Goal: Check status: Check status

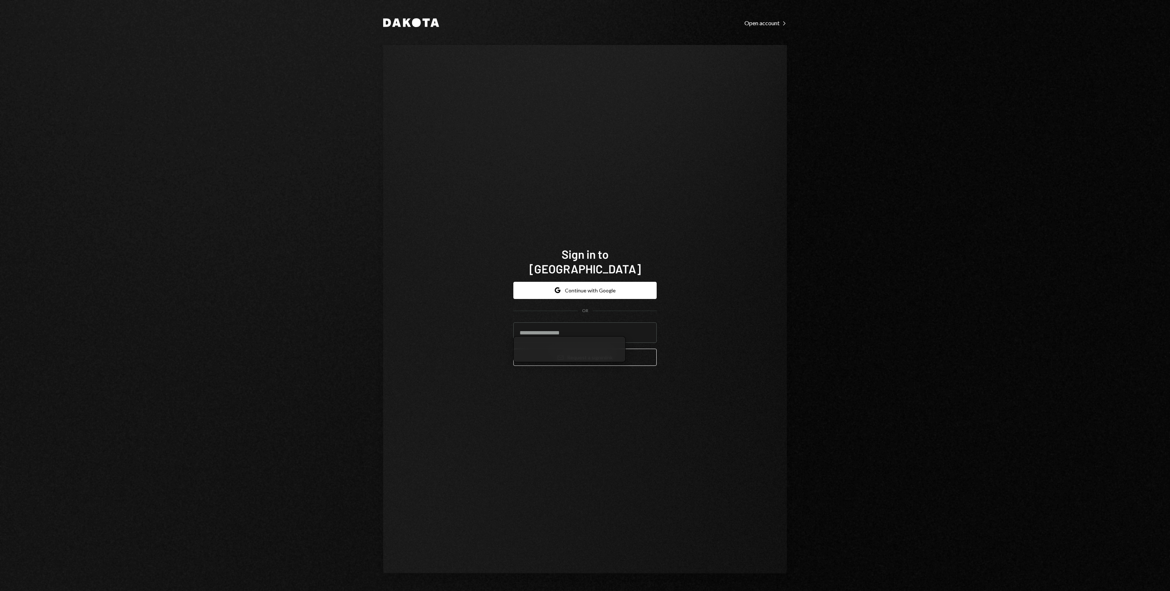
type input "**********"
click at [570, 357] on button "Email Request a sign in link" at bounding box center [584, 357] width 143 height 17
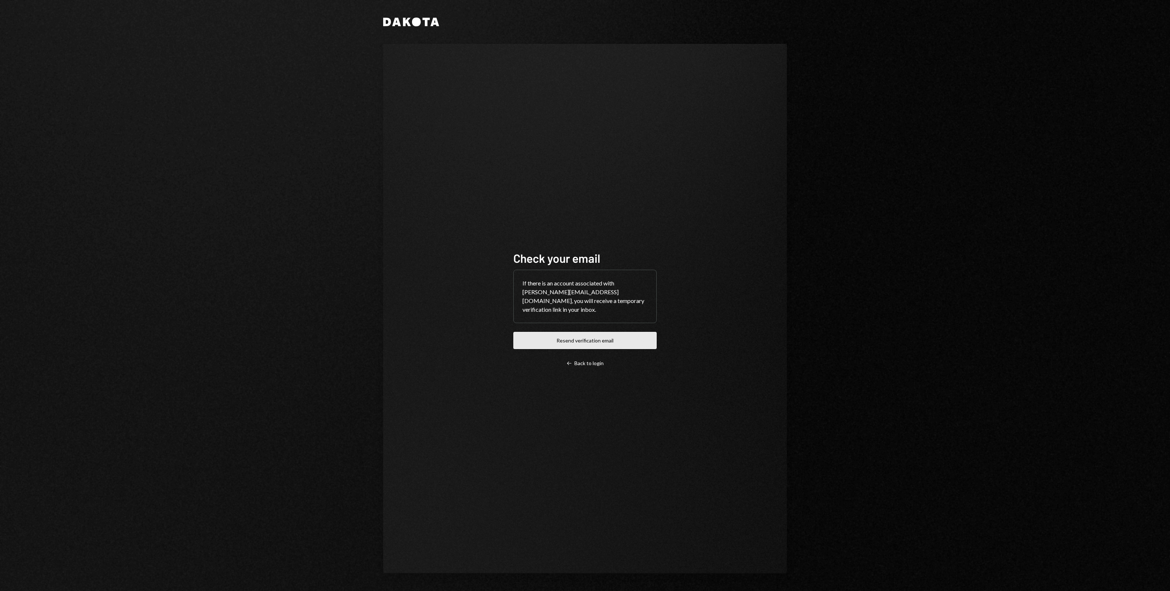
click at [599, 332] on button "Resend verification email" at bounding box center [584, 340] width 143 height 17
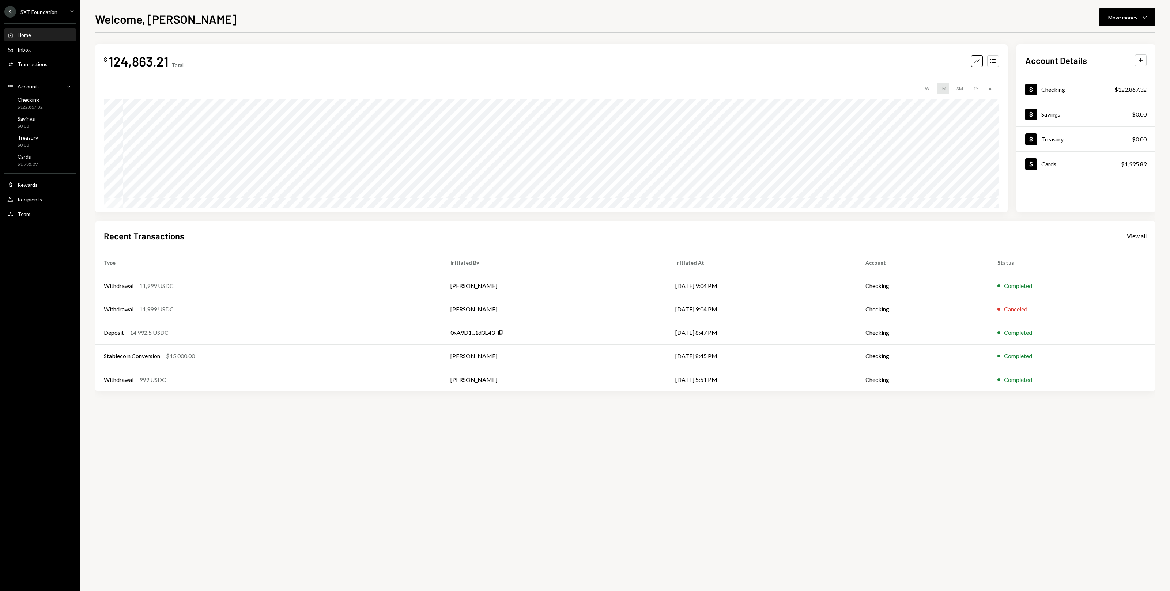
click at [53, 34] on div "Home Home" at bounding box center [40, 35] width 66 height 7
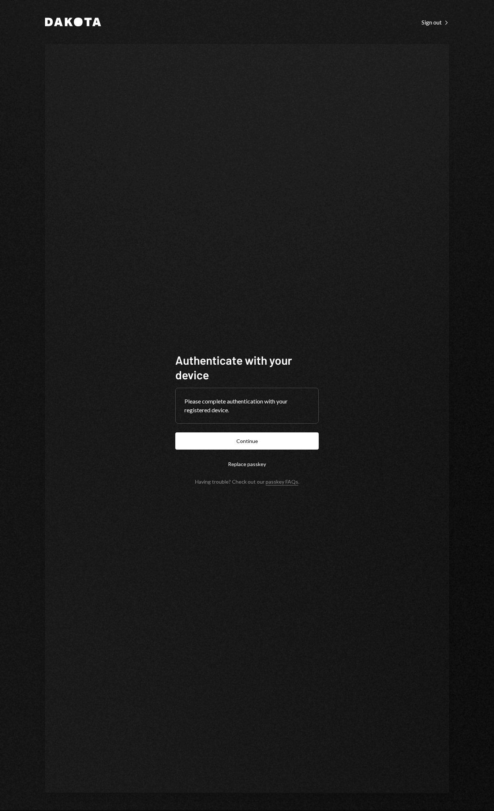
click at [270, 447] on button "Continue" at bounding box center [246, 440] width 143 height 17
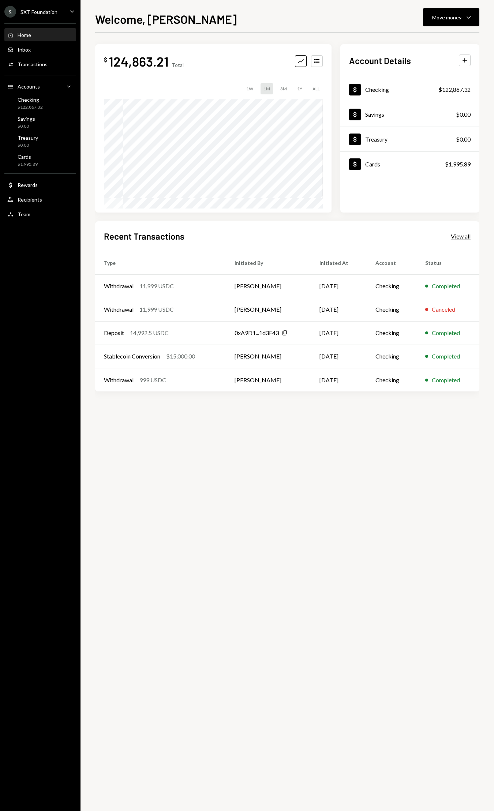
click at [458, 237] on div "View all" at bounding box center [460, 236] width 20 height 7
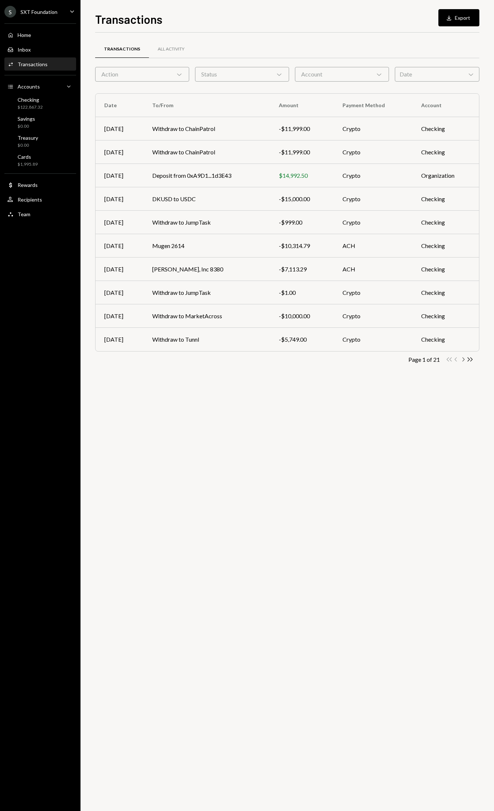
click at [463, 359] on icon "Chevron Right" at bounding box center [462, 359] width 7 height 7
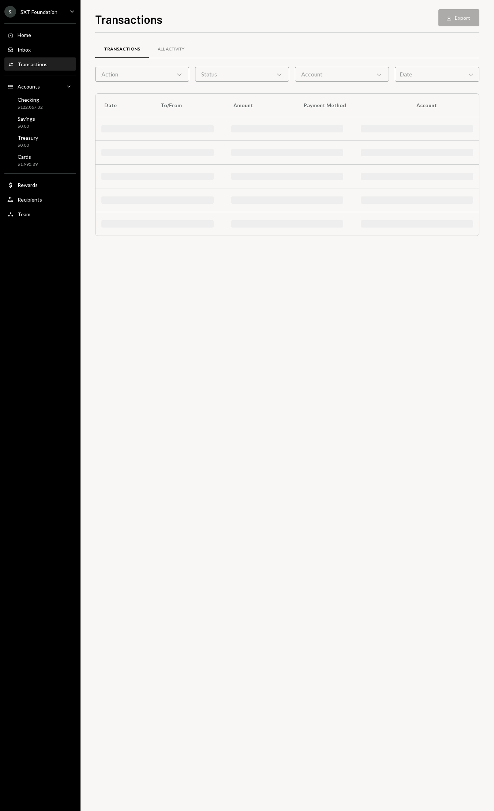
click at [463, 359] on div "Transactions All Activity Action Chevron Down Status Chevron Down Account Chevr…" at bounding box center [287, 422] width 384 height 778
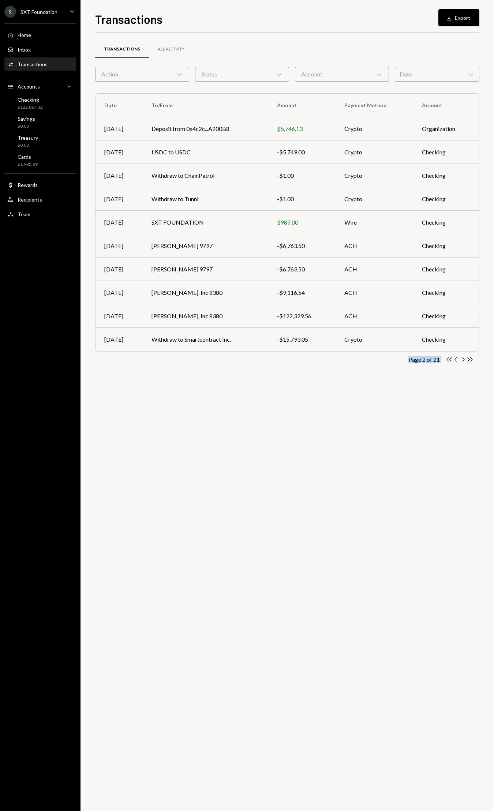
click at [463, 359] on icon "Chevron Right" at bounding box center [462, 359] width 7 height 7
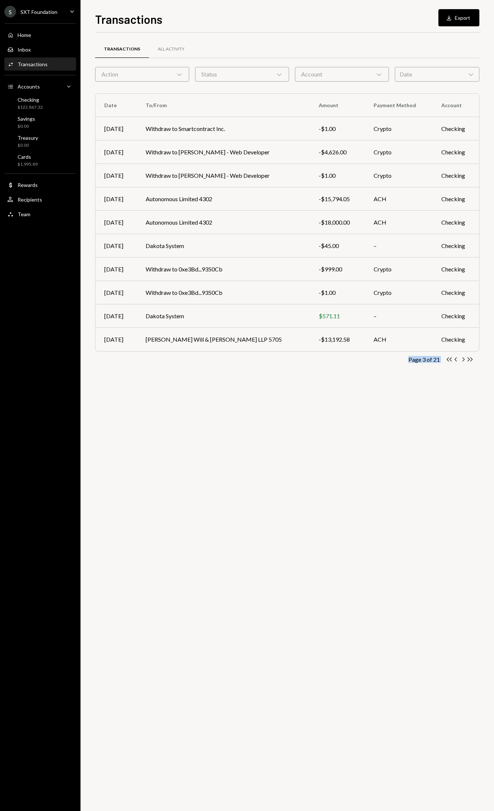
click at [463, 359] on icon "Chevron Right" at bounding box center [462, 359] width 7 height 7
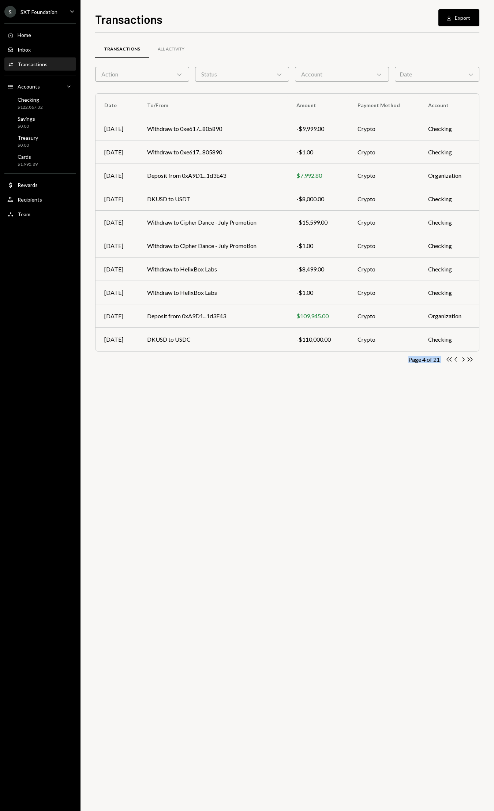
click at [463, 359] on icon "Chevron Right" at bounding box center [462, 359] width 7 height 7
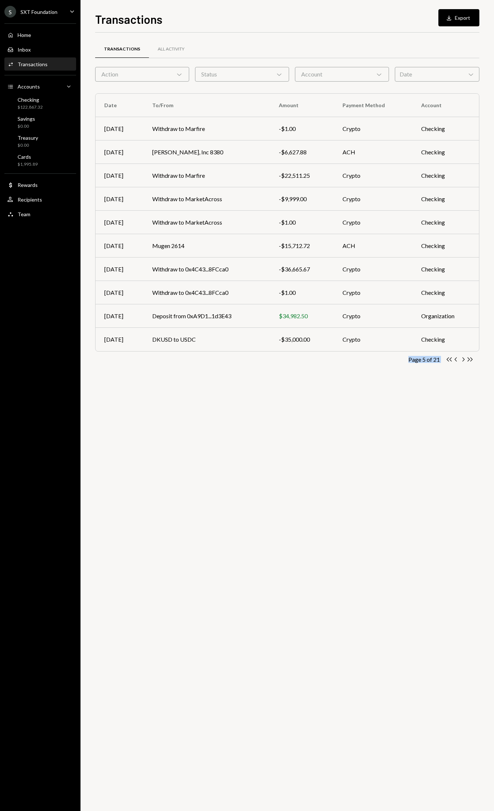
click at [463, 359] on icon "Chevron Right" at bounding box center [462, 359] width 7 height 7
click at [463, 360] on icon "Chevron Right" at bounding box center [462, 359] width 7 height 7
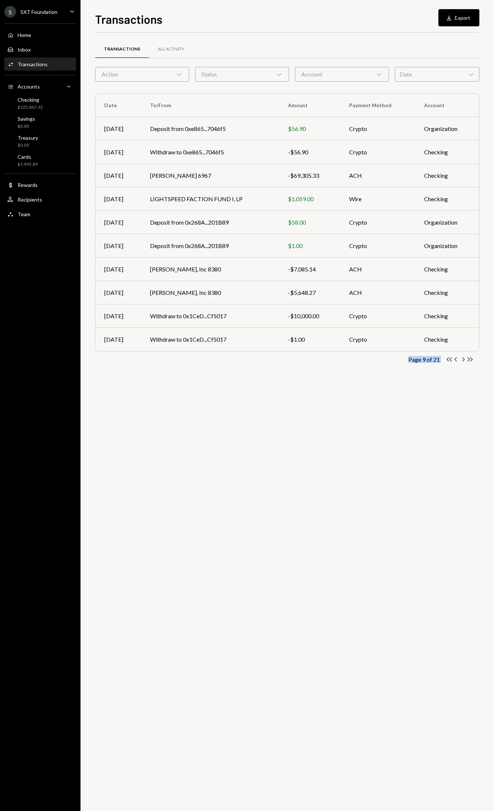
click at [463, 360] on icon "Chevron Right" at bounding box center [462, 359] width 7 height 7
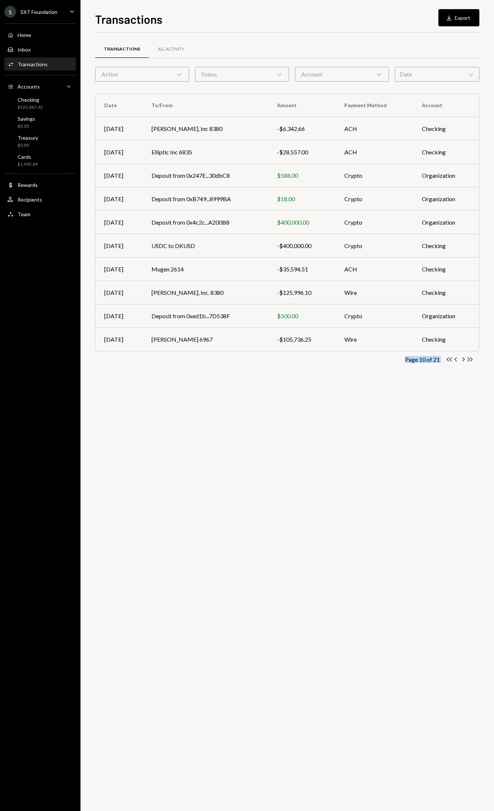
click at [463, 360] on icon "Chevron Right" at bounding box center [462, 359] width 7 height 7
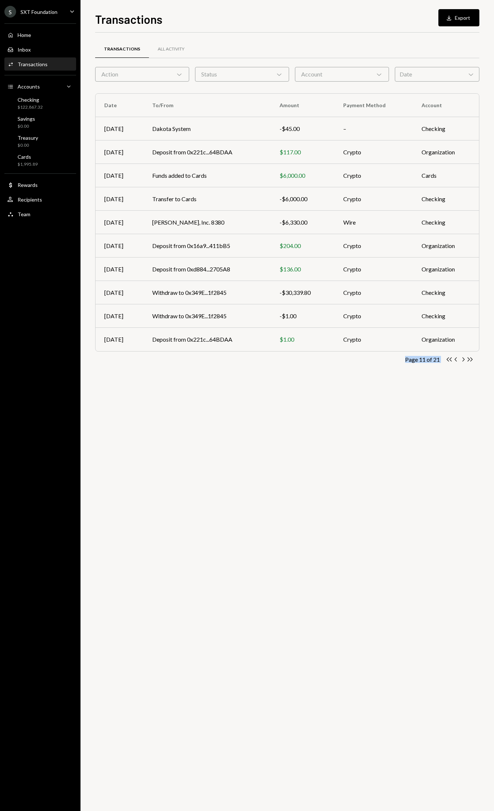
click at [463, 360] on icon "Chevron Right" at bounding box center [462, 359] width 7 height 7
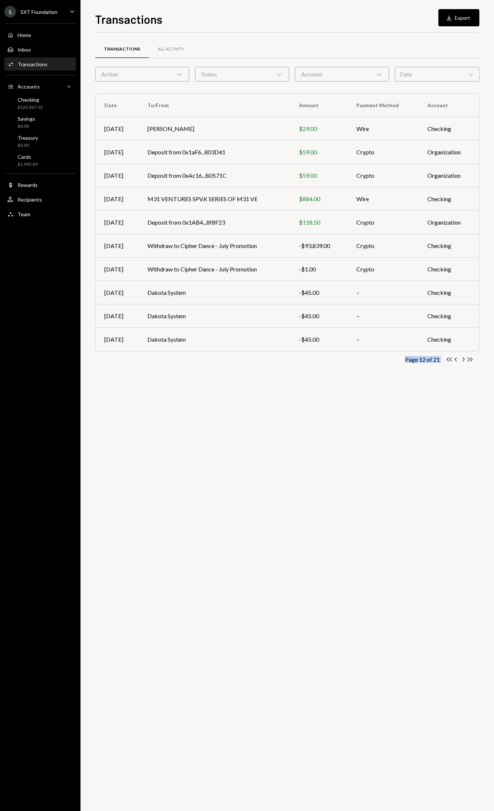
click at [463, 360] on icon "Chevron Right" at bounding box center [462, 359] width 7 height 7
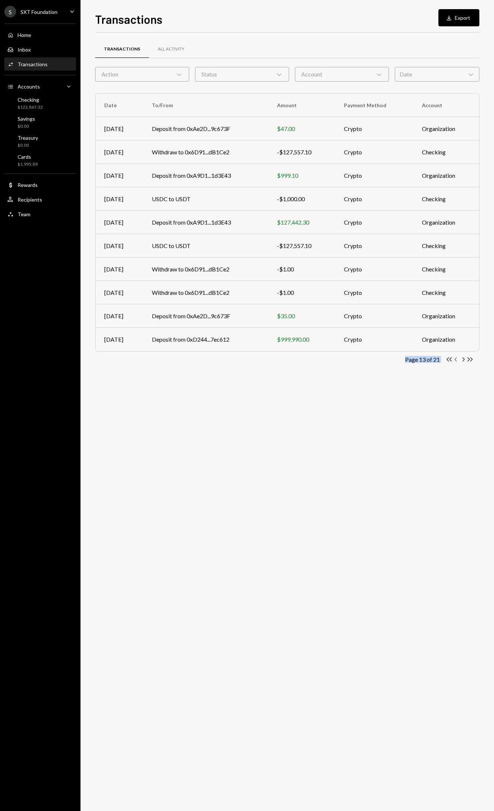
click at [455, 360] on icon "Chevron Left" at bounding box center [455, 359] width 7 height 7
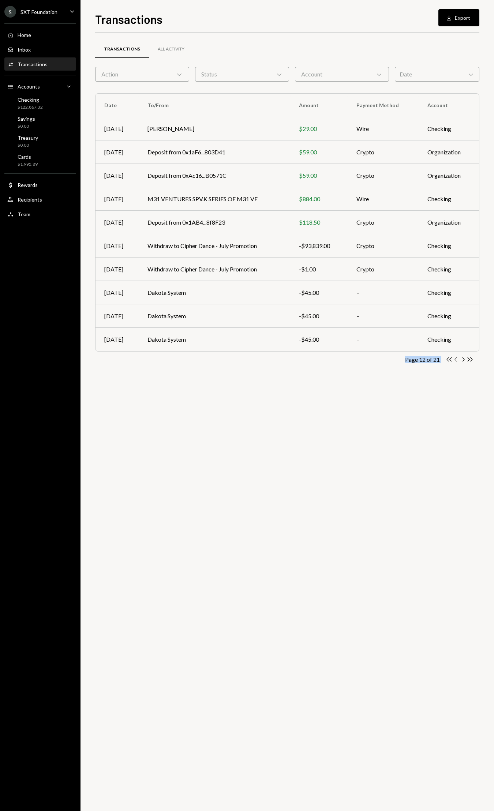
click at [455, 360] on icon "Chevron Left" at bounding box center [455, 359] width 7 height 7
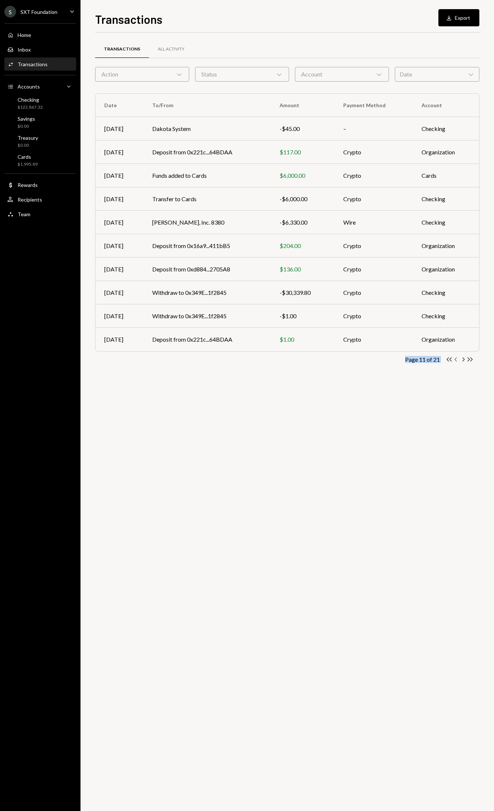
click at [455, 360] on icon "Chevron Left" at bounding box center [455, 359] width 7 height 7
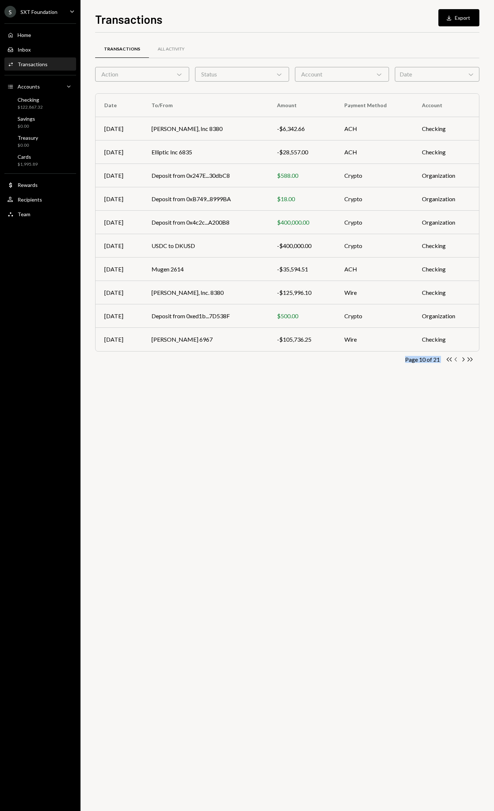
click at [455, 360] on icon "Chevron Left" at bounding box center [455, 359] width 7 height 7
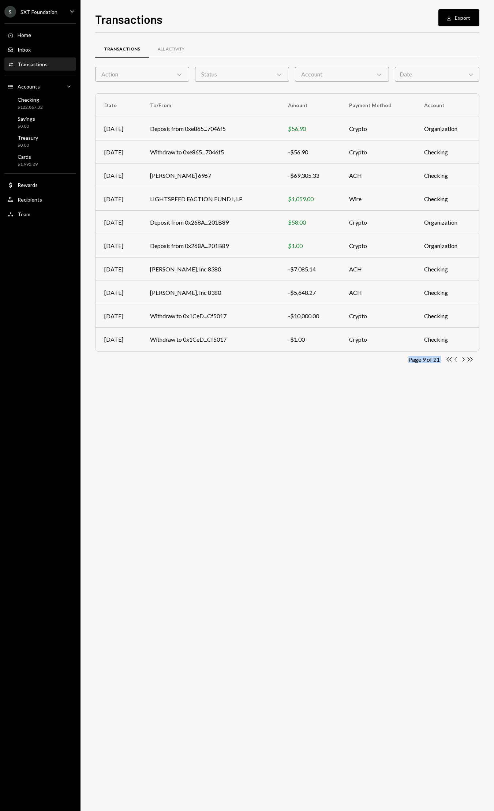
click at [455, 360] on icon "Chevron Left" at bounding box center [455, 359] width 7 height 7
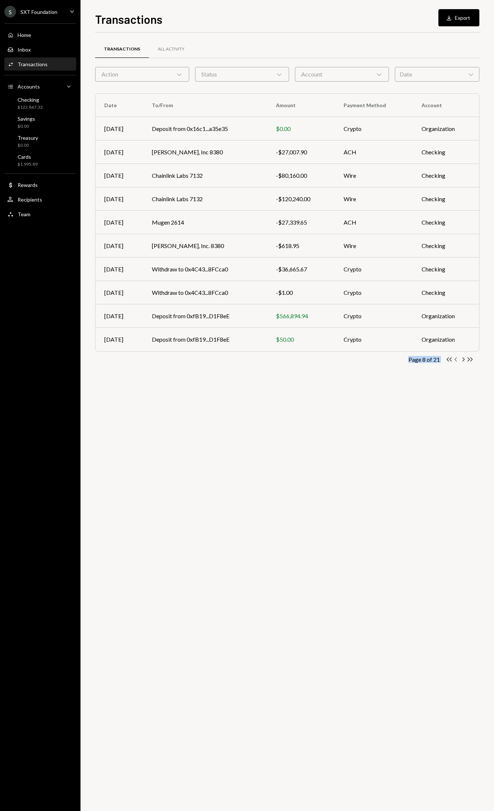
click at [455, 360] on icon "Chevron Left" at bounding box center [455, 359] width 7 height 7
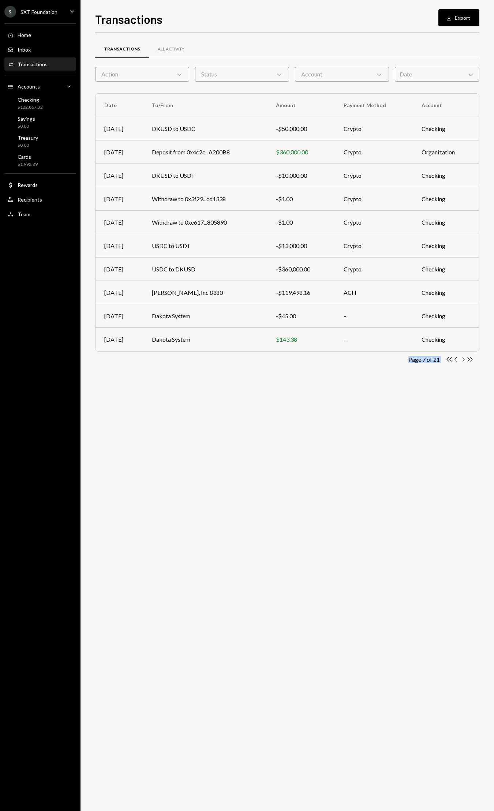
click at [462, 361] on icon "button" at bounding box center [463, 359] width 2 height 4
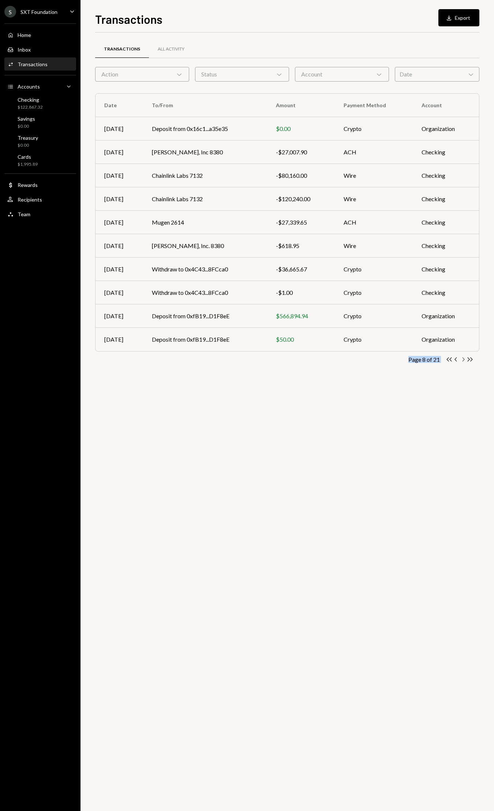
click at [462, 361] on icon "button" at bounding box center [463, 359] width 2 height 4
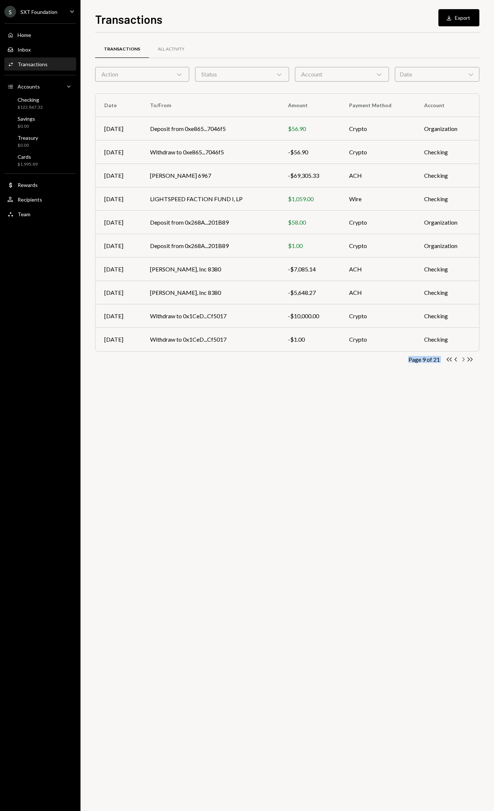
click at [462, 361] on icon "button" at bounding box center [463, 359] width 2 height 4
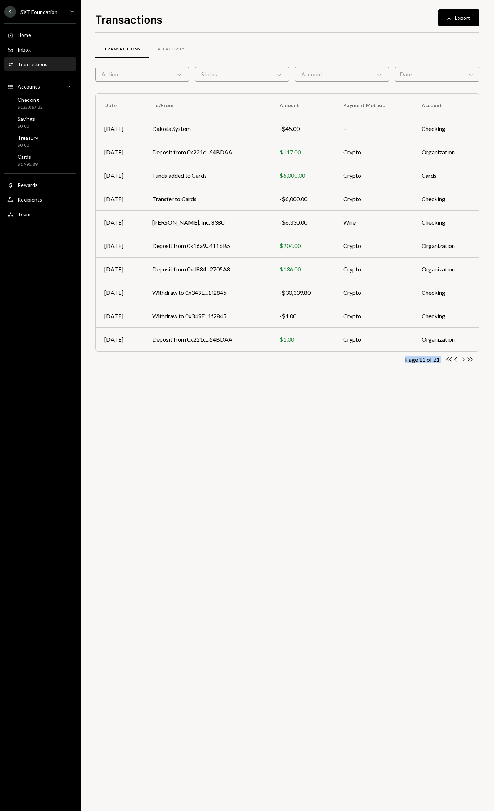
click at [462, 361] on icon "button" at bounding box center [463, 359] width 2 height 4
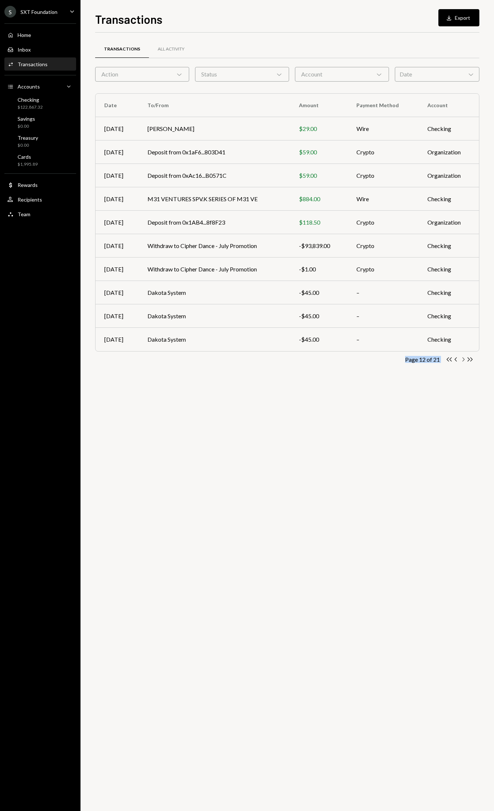
click at [462, 360] on icon "Chevron Right" at bounding box center [462, 359] width 7 height 7
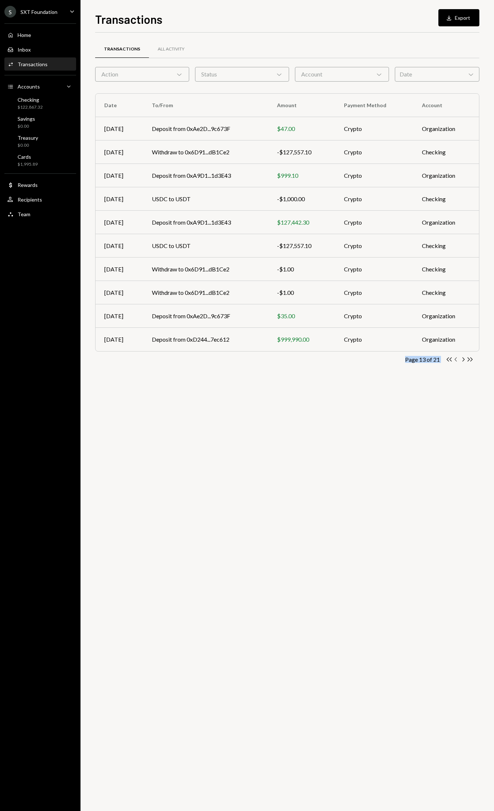
click at [454, 360] on icon "Chevron Left" at bounding box center [455, 359] width 7 height 7
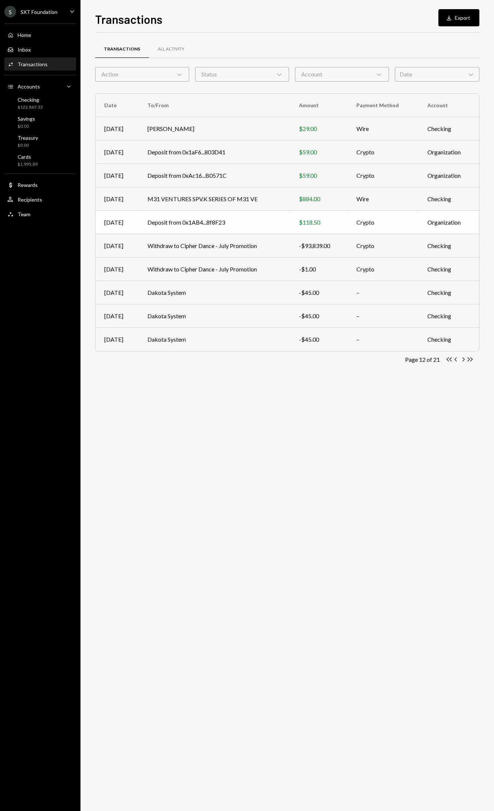
click at [227, 225] on td "Deposit from 0x1AB4...8f8F23" at bounding box center [214, 222] width 151 height 23
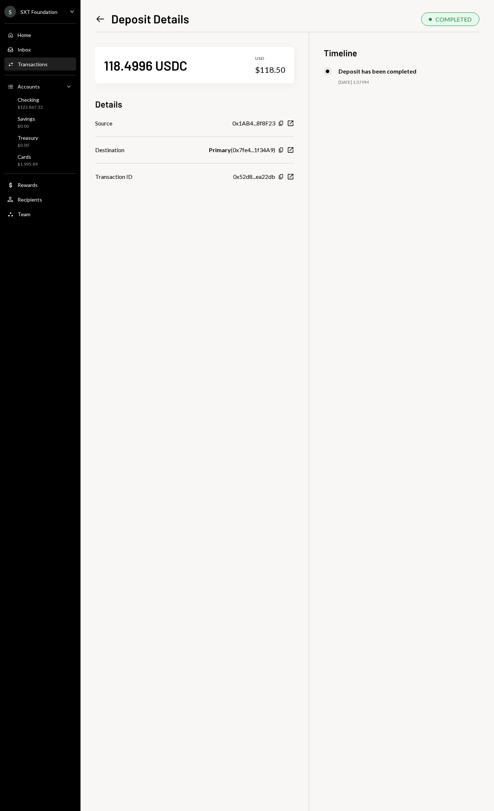
click at [107, 17] on div "Left Arrow Deposit Details" at bounding box center [142, 18] width 94 height 15
click at [103, 19] on icon at bounding box center [101, 19] width 8 height 6
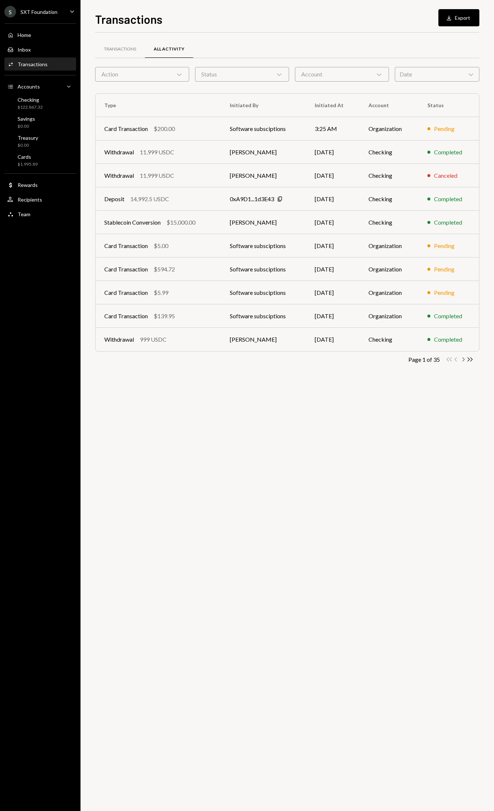
click at [461, 360] on icon "Chevron Right" at bounding box center [462, 359] width 7 height 7
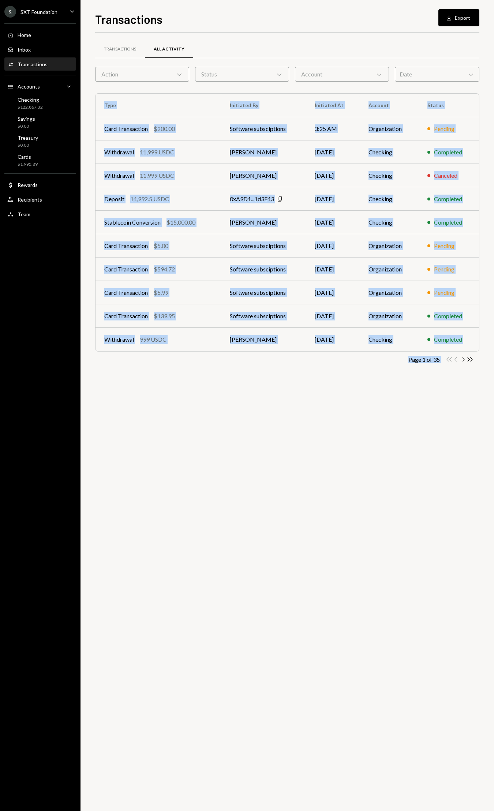
click at [461, 360] on div "Transactions All Activity Action Chevron Down Status Chevron Down Account Chevr…" at bounding box center [287, 422] width 384 height 778
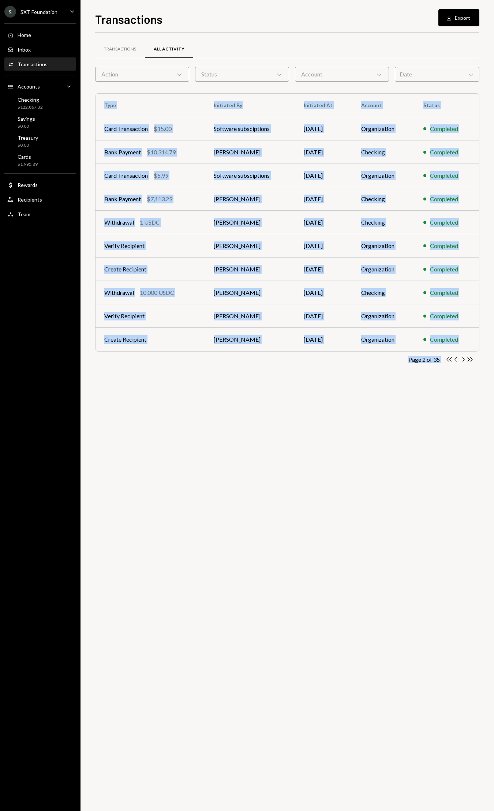
click at [461, 360] on icon "Chevron Right" at bounding box center [462, 359] width 7 height 7
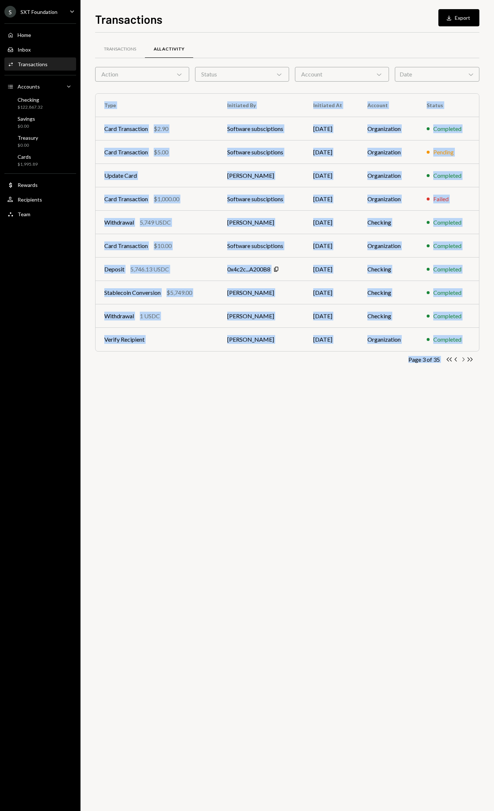
click at [463, 360] on icon "Chevron Right" at bounding box center [462, 359] width 7 height 7
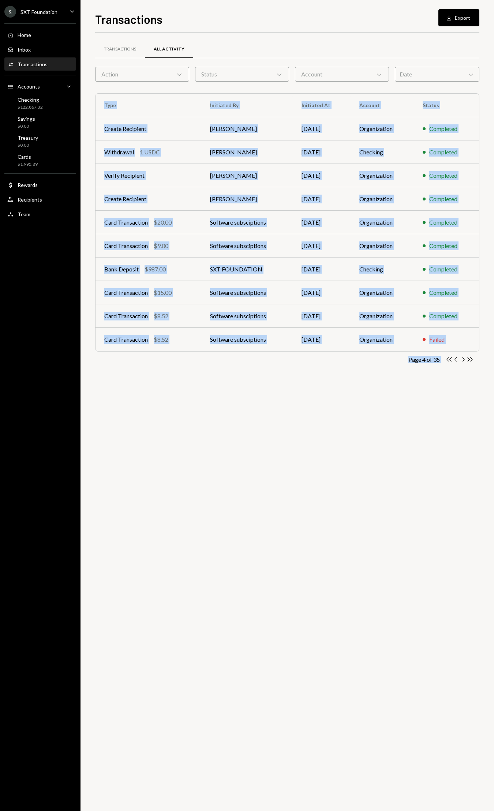
click at [463, 360] on icon "Chevron Right" at bounding box center [462, 359] width 7 height 7
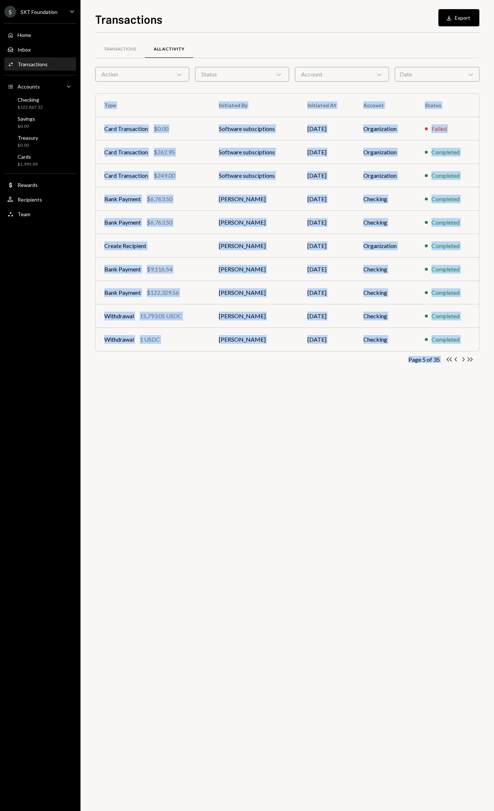
click at [463, 360] on icon "Chevron Right" at bounding box center [462, 359] width 7 height 7
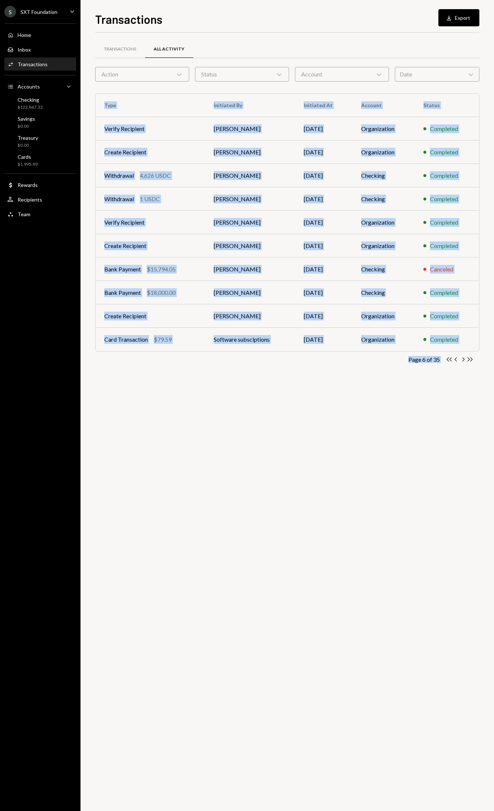
click at [463, 360] on icon "Chevron Right" at bounding box center [462, 359] width 7 height 7
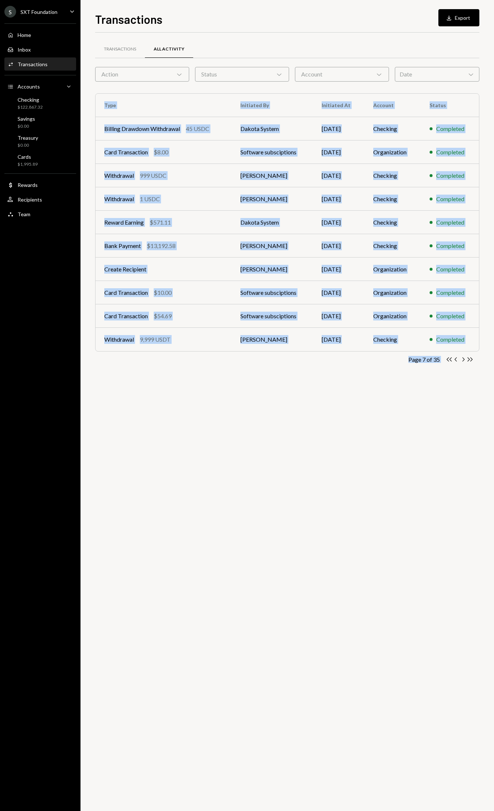
click at [463, 360] on icon "Chevron Right" at bounding box center [462, 359] width 7 height 7
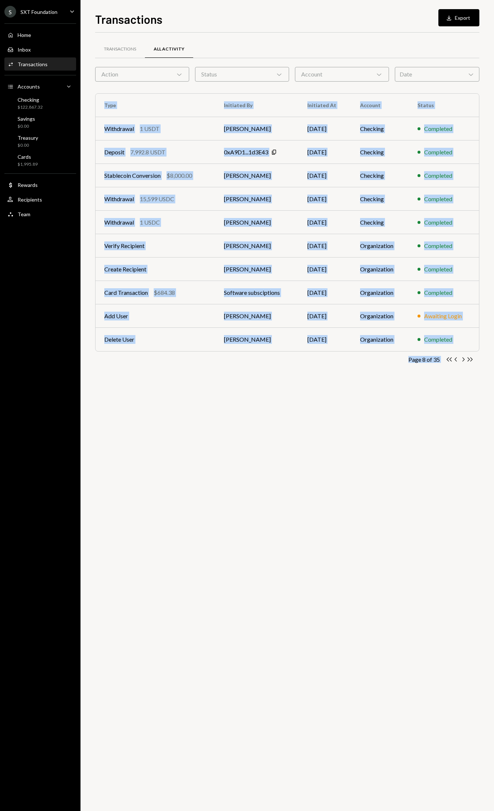
click at [463, 360] on icon "Chevron Right" at bounding box center [462, 359] width 7 height 7
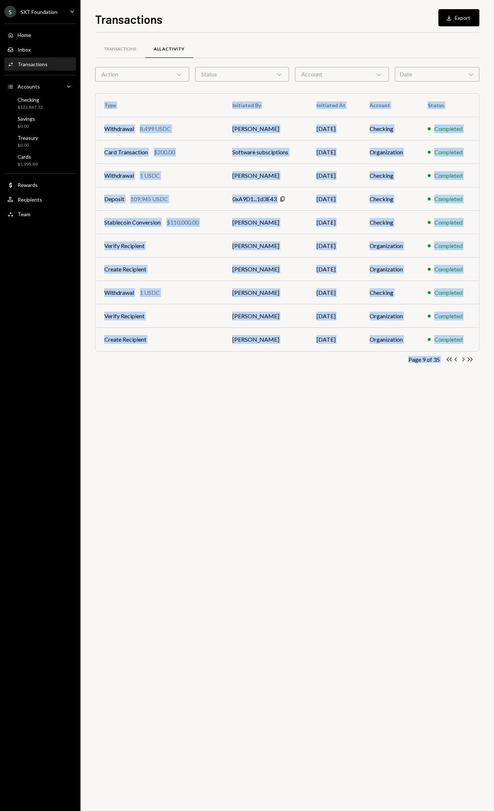
click at [463, 360] on icon "Chevron Right" at bounding box center [462, 359] width 7 height 7
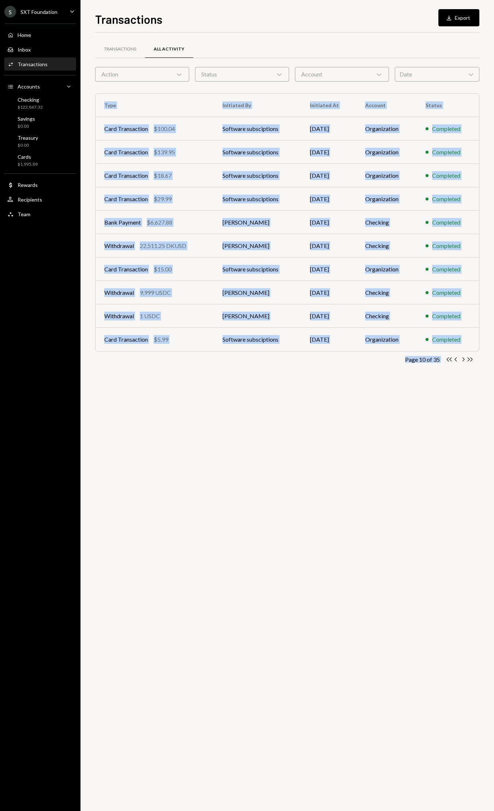
click at [463, 360] on icon "Chevron Right" at bounding box center [462, 359] width 7 height 7
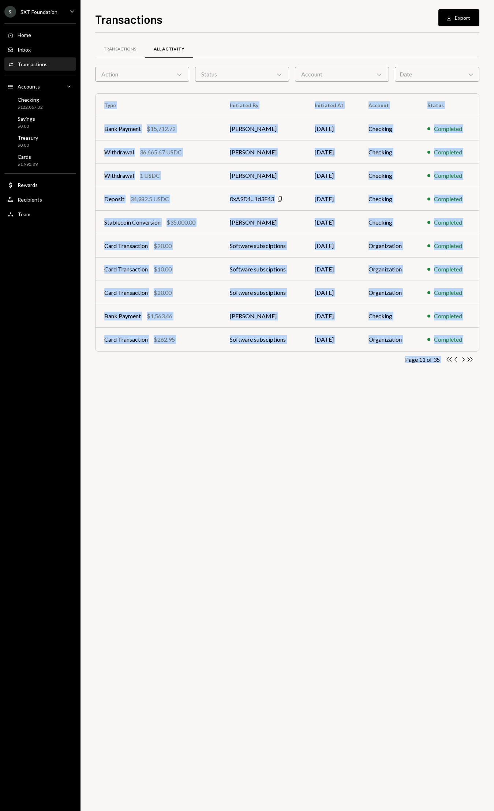
click at [463, 360] on icon "Chevron Right" at bounding box center [462, 359] width 7 height 7
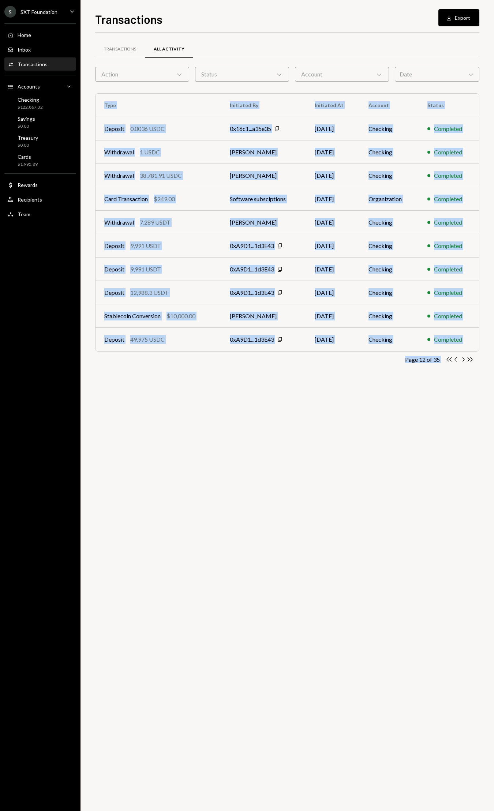
click at [463, 360] on icon "Chevron Right" at bounding box center [462, 359] width 7 height 7
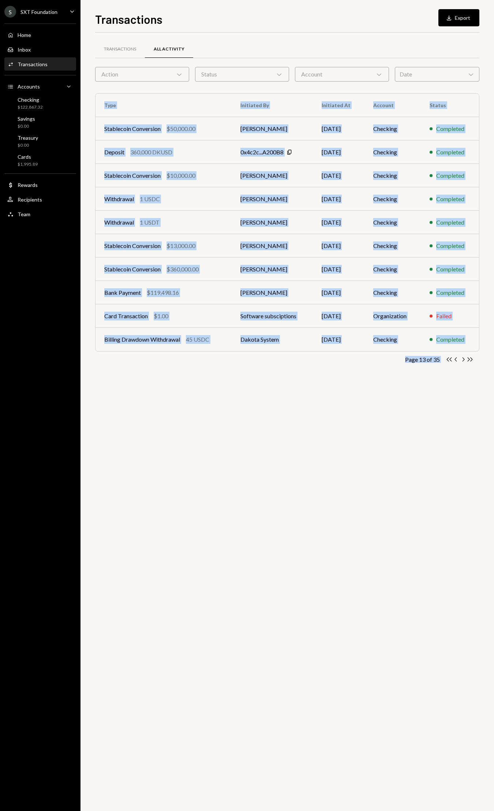
click at [463, 360] on icon "Chevron Right" at bounding box center [462, 359] width 7 height 7
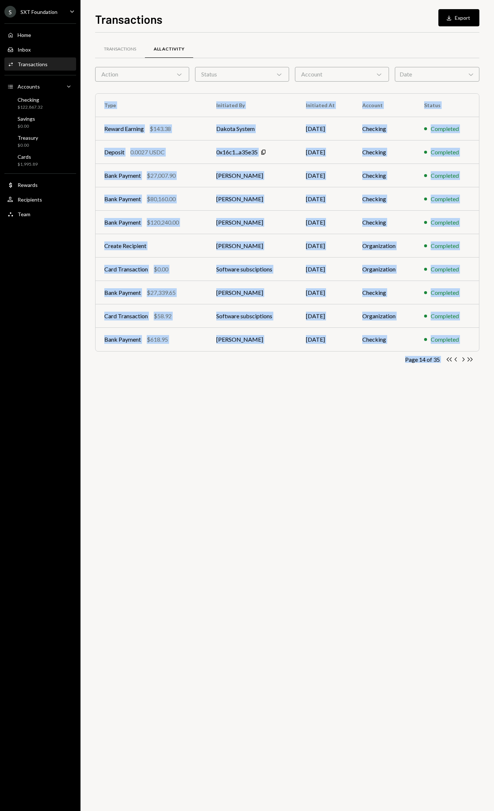
click at [463, 360] on icon "Chevron Right" at bounding box center [462, 359] width 7 height 7
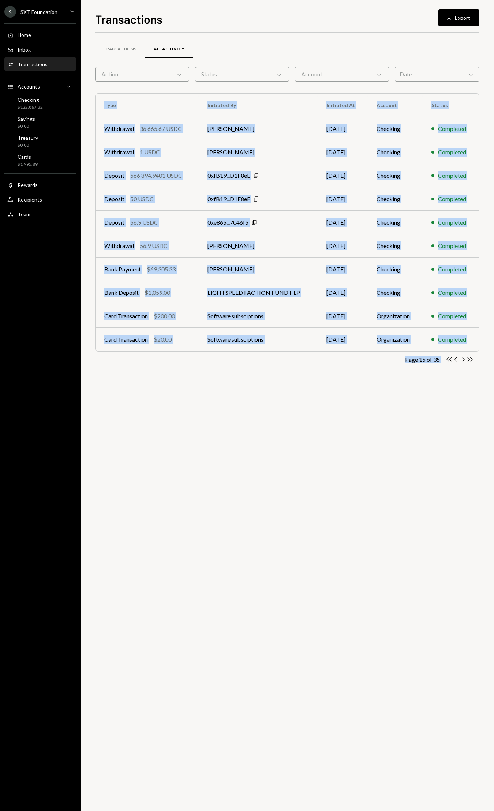
click at [463, 360] on icon "Chevron Right" at bounding box center [462, 359] width 7 height 7
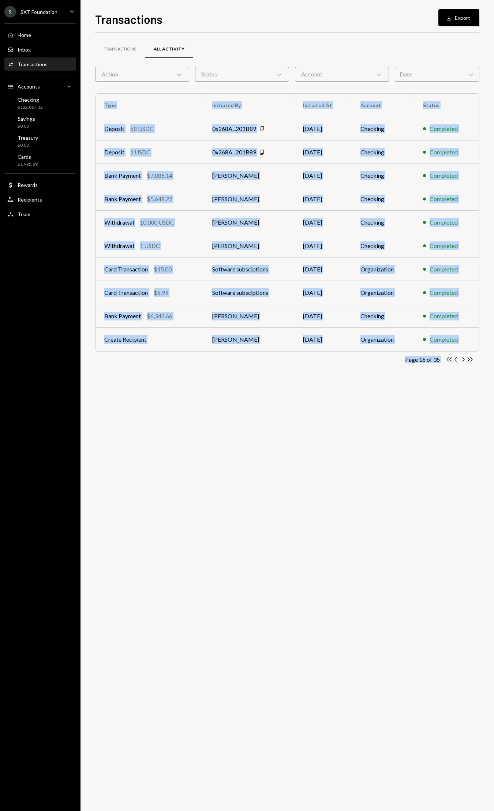
click at [463, 360] on icon "Chevron Right" at bounding box center [462, 359] width 7 height 7
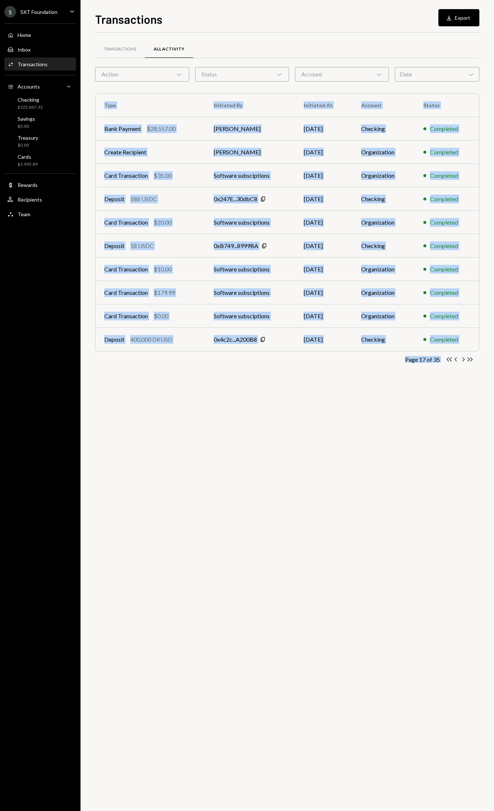
click at [463, 360] on icon "Chevron Right" at bounding box center [462, 359] width 7 height 7
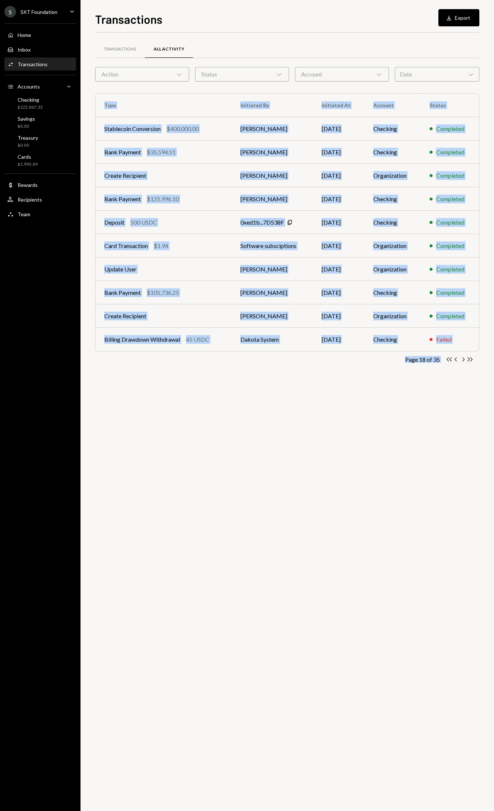
click at [463, 360] on icon "Chevron Right" at bounding box center [462, 359] width 7 height 7
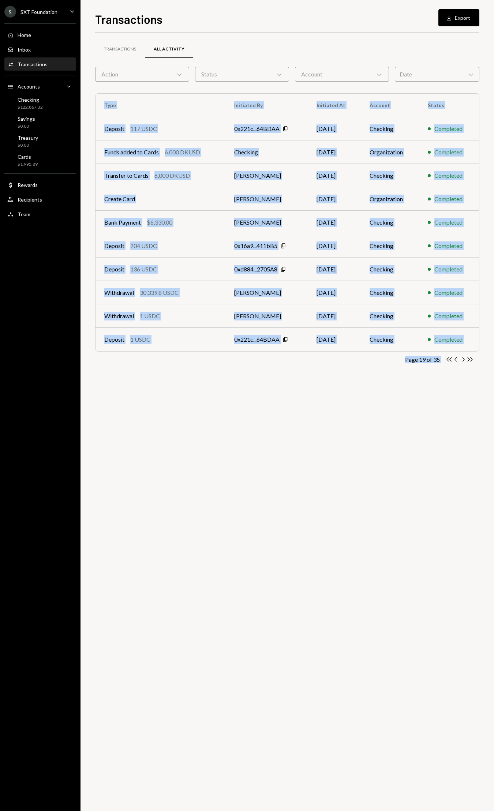
click at [463, 360] on icon "Chevron Right" at bounding box center [462, 359] width 7 height 7
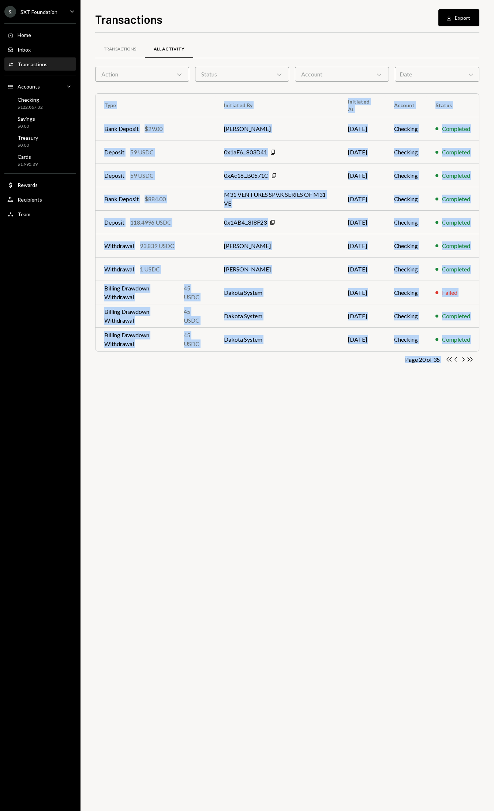
click at [371, 391] on div "Transactions All Activity Action Chevron Down Status Chevron Down Account Chevr…" at bounding box center [287, 422] width 384 height 778
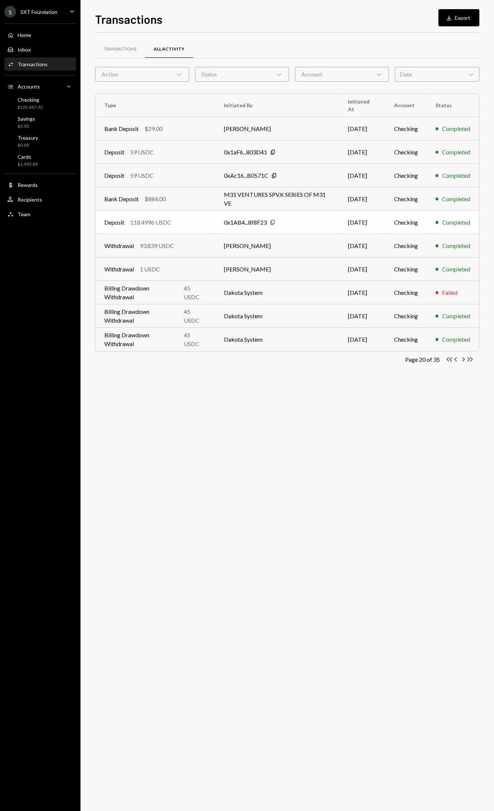
click at [274, 223] on icon "Copy" at bounding box center [272, 222] width 6 height 6
click at [203, 231] on td "Deposit 118.4996 USDC" at bounding box center [155, 222] width 120 height 23
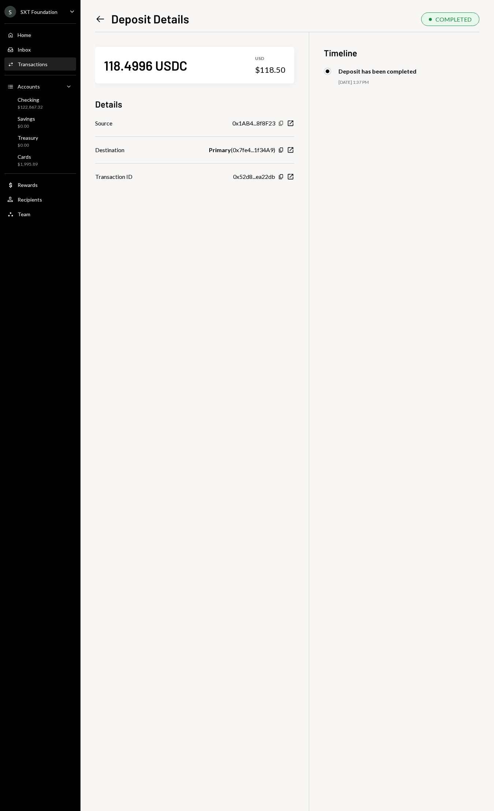
click at [282, 124] on icon "Copy" at bounding box center [281, 123] width 6 height 6
